Goal: Find specific page/section: Find specific page/section

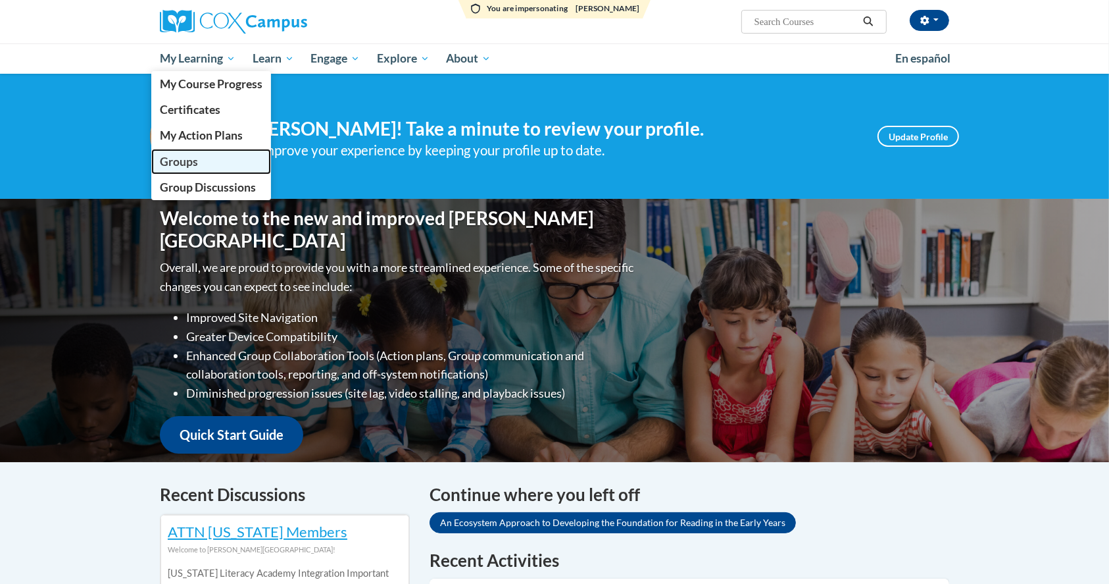
click at [200, 161] on link "Groups" at bounding box center [211, 162] width 120 height 26
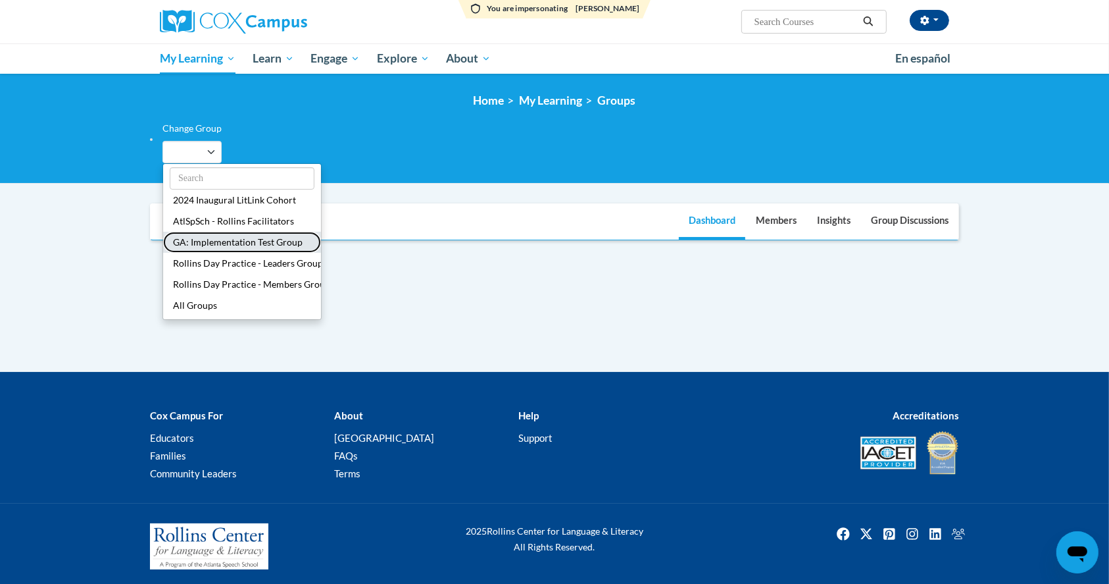
click at [216, 244] on button "GA: Implementation Test Group" at bounding box center [242, 242] width 158 height 21
